Goal: Find specific page/section: Find specific page/section

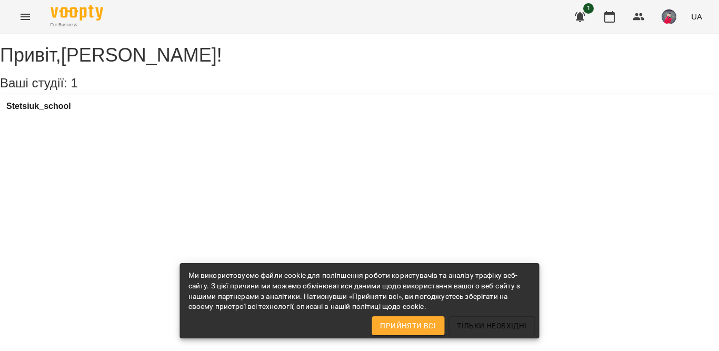
click at [27, 18] on icon "Menu" at bounding box center [25, 17] width 13 height 13
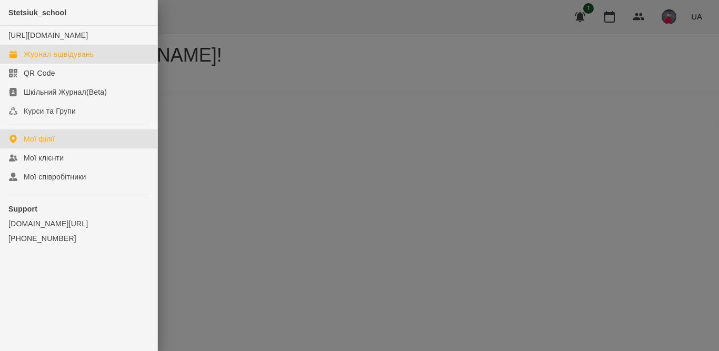
click at [54, 60] on div "Журнал відвідувань" at bounding box center [59, 54] width 70 height 11
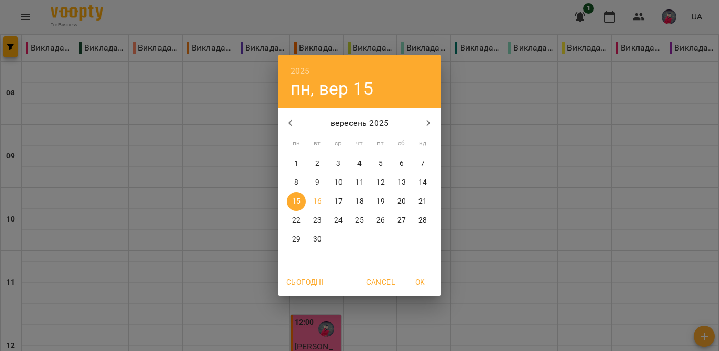
click at [319, 202] on p "16" at bounding box center [317, 201] width 8 height 11
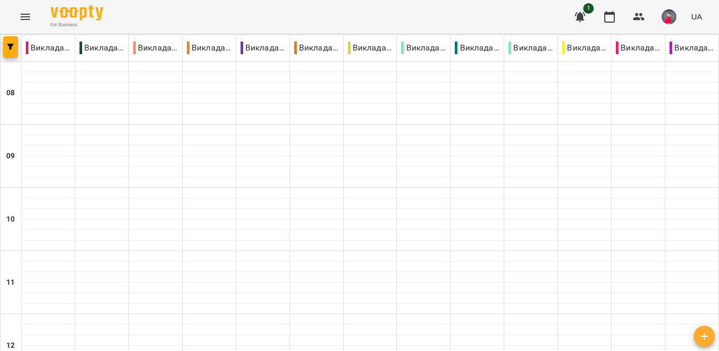
scroll to position [470, 0]
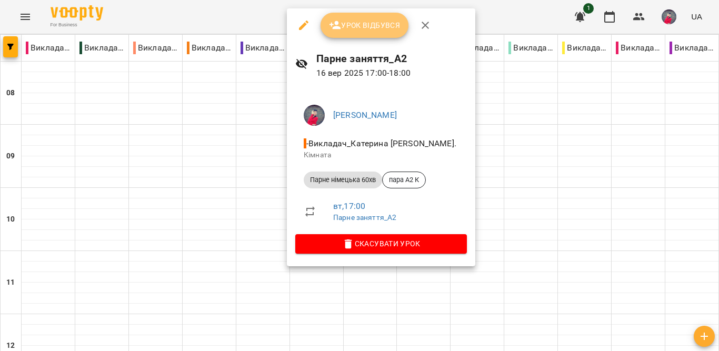
click at [340, 27] on icon "button" at bounding box center [336, 25] width 12 height 8
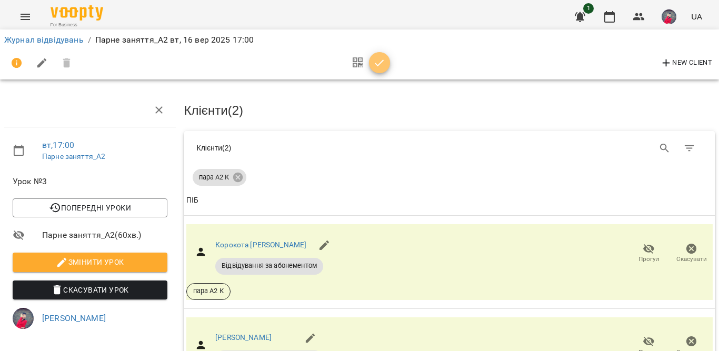
click at [384, 63] on icon "button" at bounding box center [379, 63] width 13 height 13
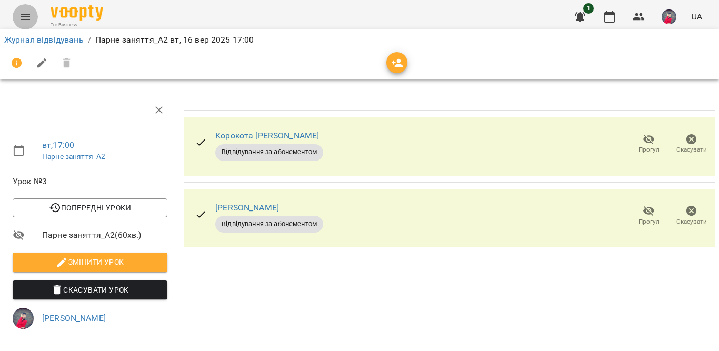
click at [27, 12] on icon "Menu" at bounding box center [25, 17] width 13 height 13
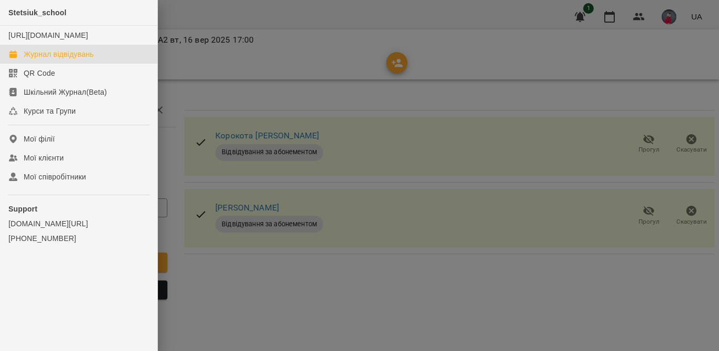
click at [77, 60] on div "Журнал відвідувань" at bounding box center [59, 54] width 70 height 11
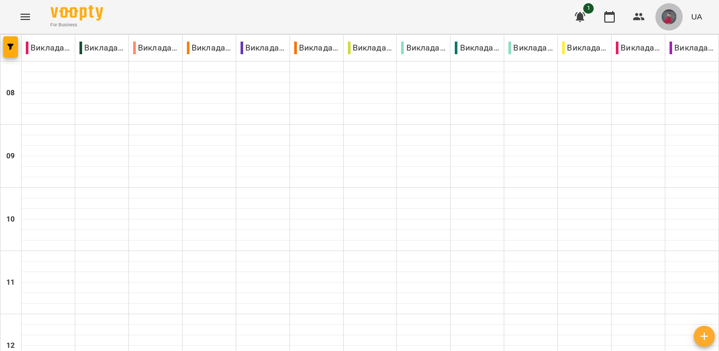
click at [669, 22] on img "button" at bounding box center [669, 16] width 15 height 15
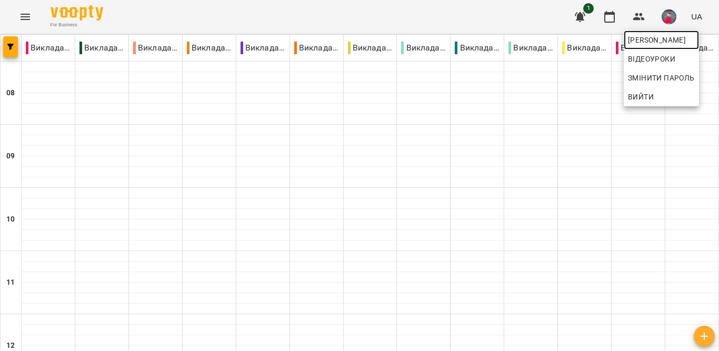
click at [655, 42] on span "[PERSON_NAME]" at bounding box center [661, 40] width 67 height 13
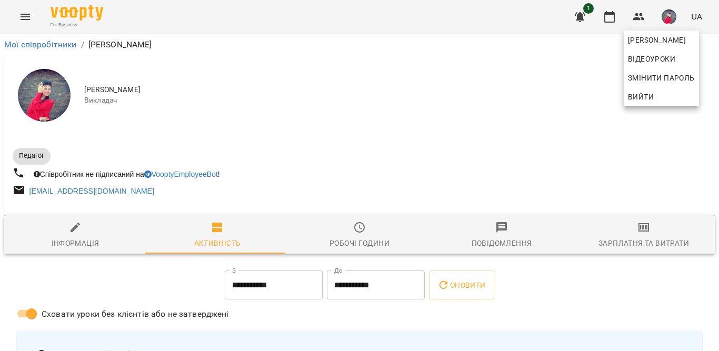
drag, startPoint x: 715, startPoint y: 73, endPoint x: 713, endPoint y: 195, distance: 122.2
click at [713, 195] on div at bounding box center [359, 175] width 719 height 351
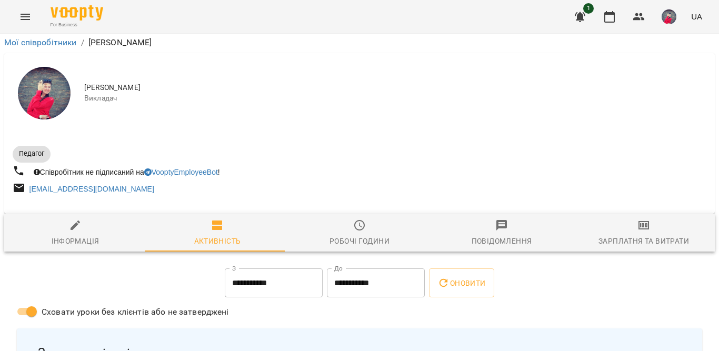
scroll to position [772, 0]
